Goal: Information Seeking & Learning: Learn about a topic

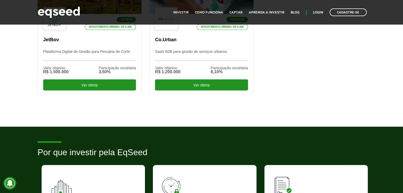
scroll to position [213, 0]
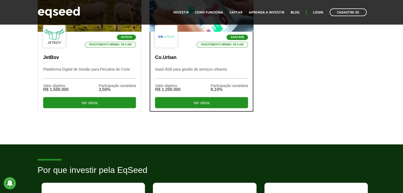
click at [202, 62] on div "SaaS B2B Investimento mínimo: R$ 5.000 Co.Urban SaaS B2B para gestão de serviço…" at bounding box center [202, 72] width 104 height 80
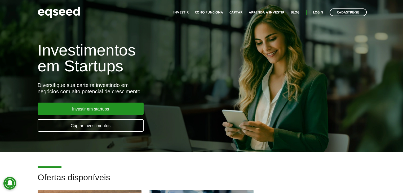
scroll to position [213, 0]
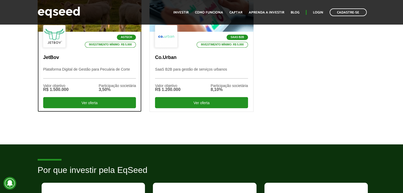
click at [57, 52] on div "Agtech Investimento mínimo: R$ 5.000 JetBov Plataforma Digital de Gestão para P…" at bounding box center [90, 72] width 104 height 80
